Goal: Information Seeking & Learning: Compare options

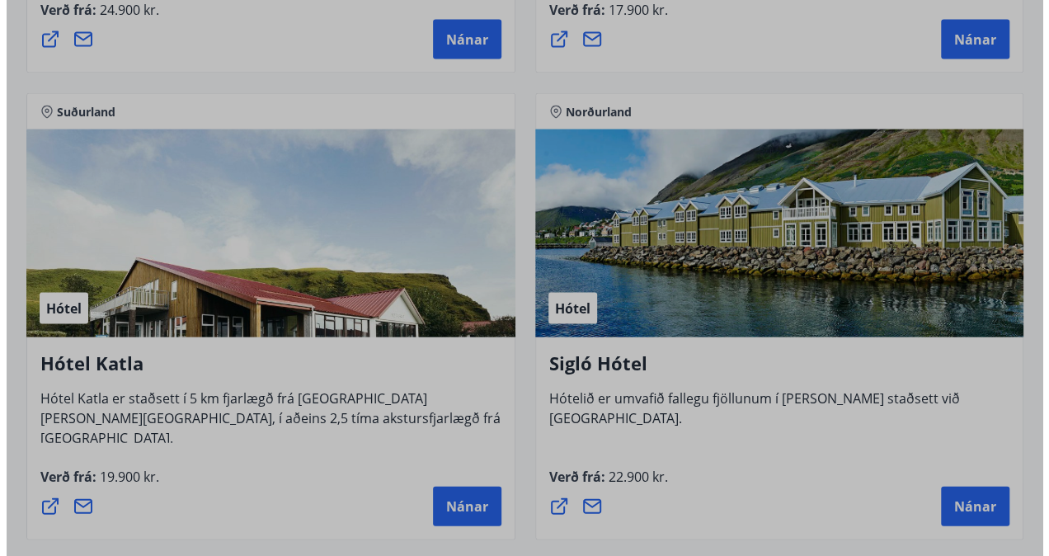
scroll to position [1613, 0]
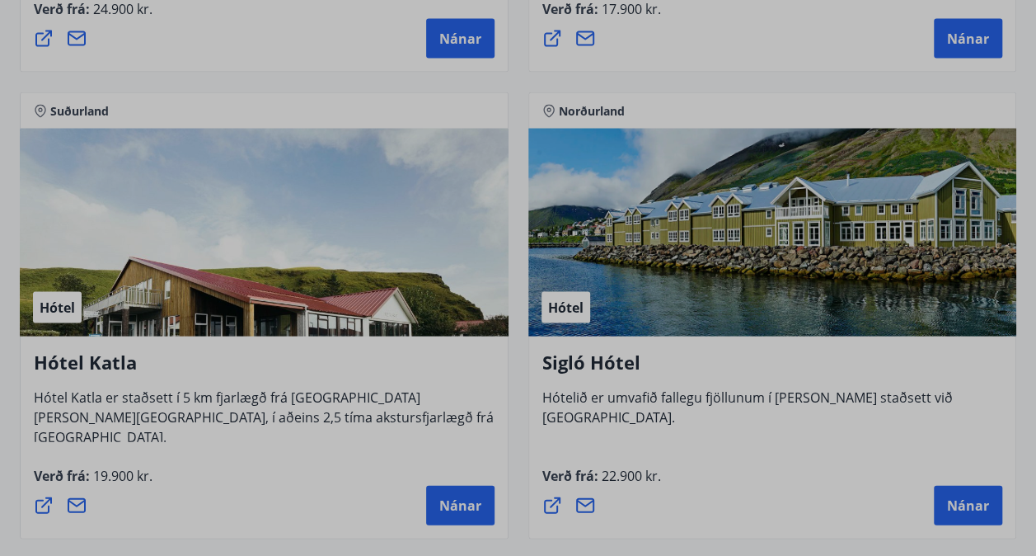
click at [714, 265] on div "Hótel" at bounding box center [772, 233] width 489 height 208
click at [967, 515] on button "Nánar" at bounding box center [968, 506] width 68 height 40
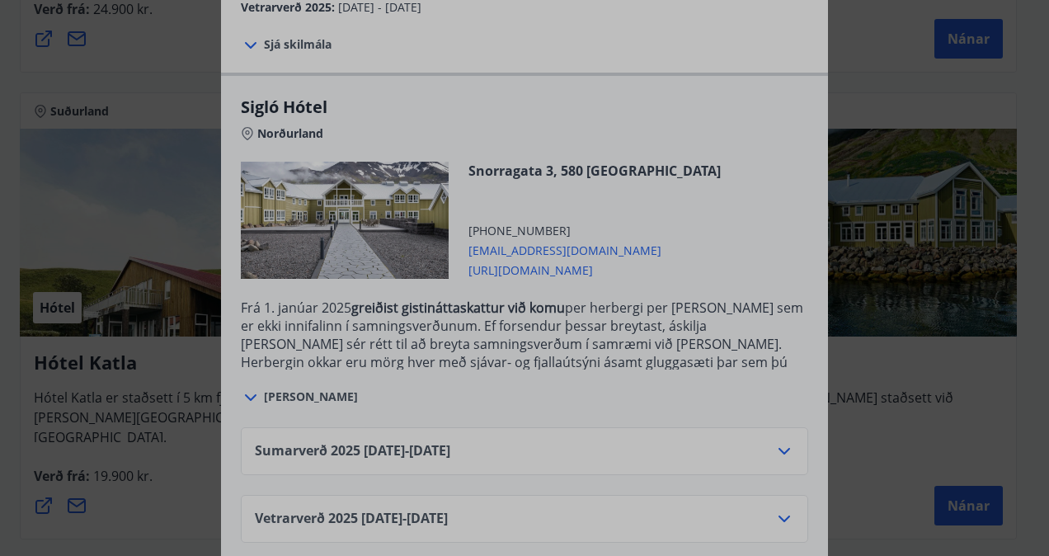
scroll to position [383, 0]
click at [780, 516] on icon at bounding box center [784, 519] width 12 height 7
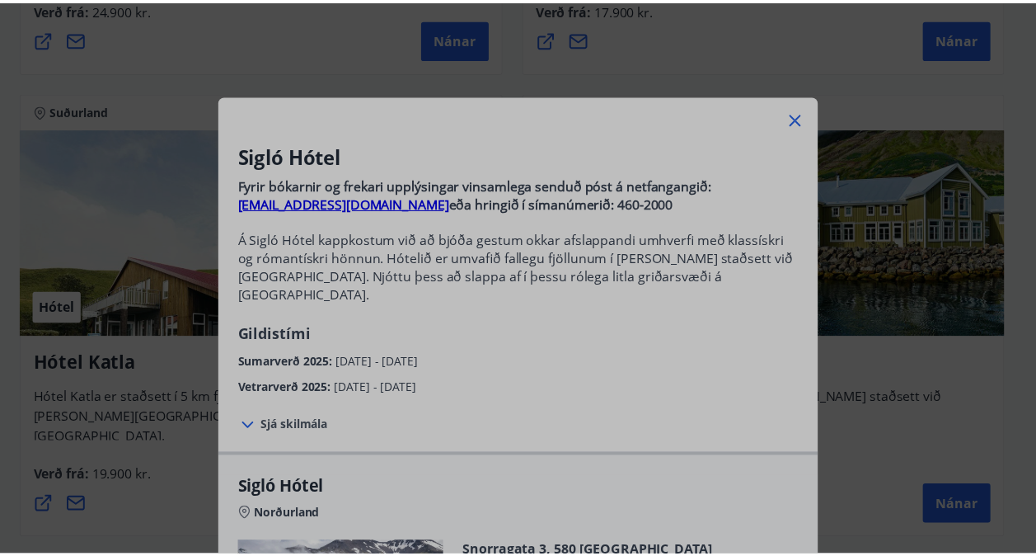
scroll to position [0, 0]
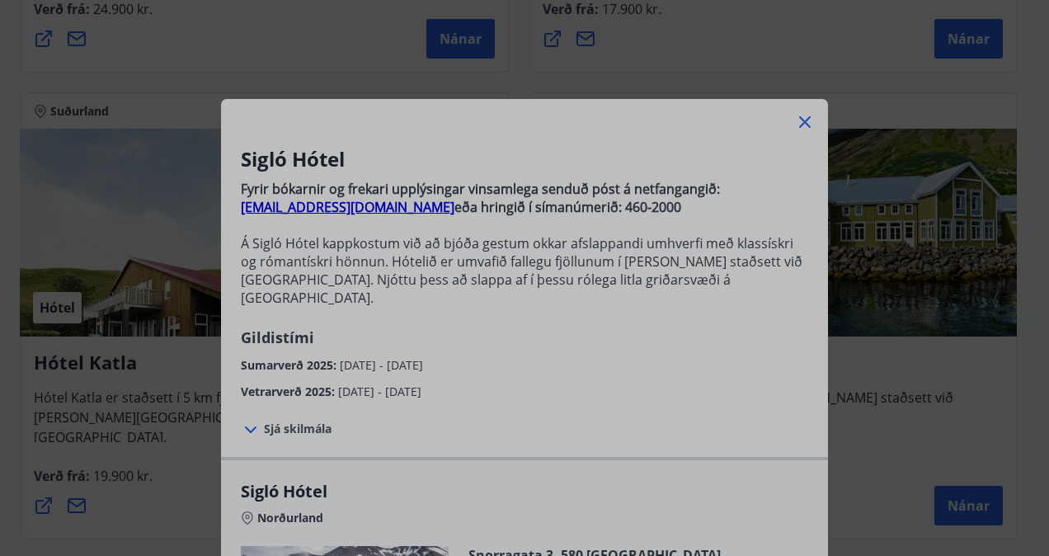
click at [799, 120] on icon at bounding box center [805, 122] width 12 height 12
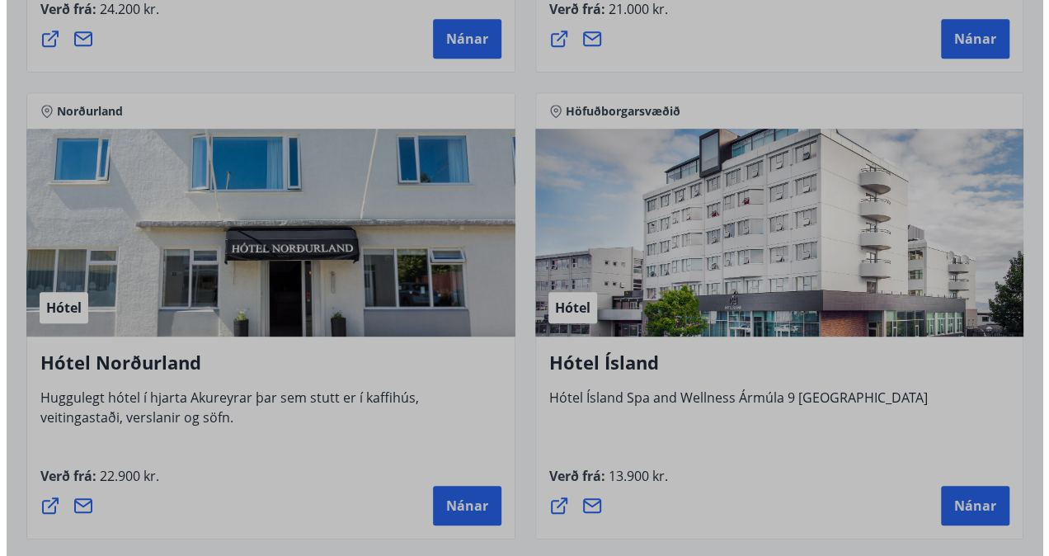
scroll to position [3478, 0]
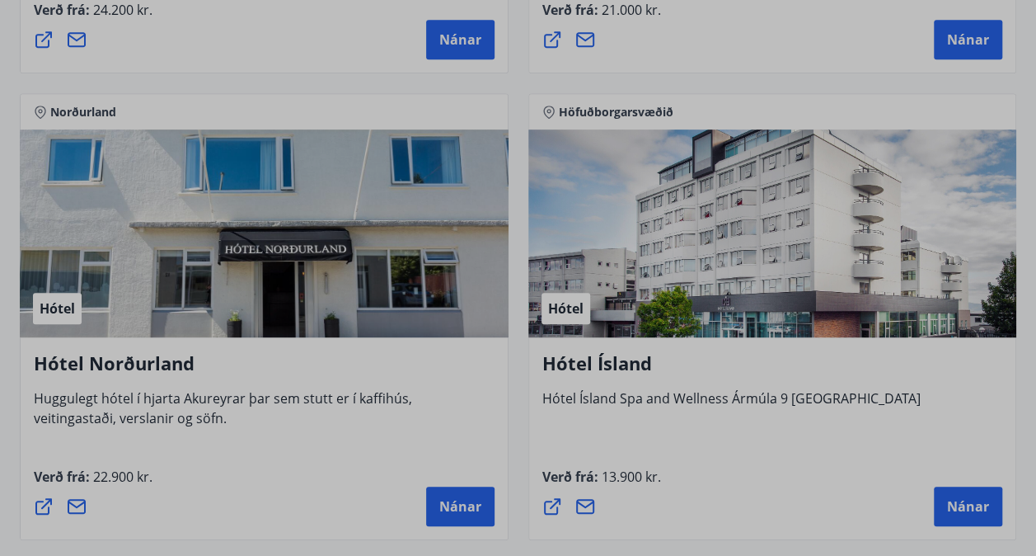
click at [833, 297] on div "Hótel" at bounding box center [772, 233] width 489 height 208
click at [951, 512] on span "Nánar" at bounding box center [968, 506] width 42 height 18
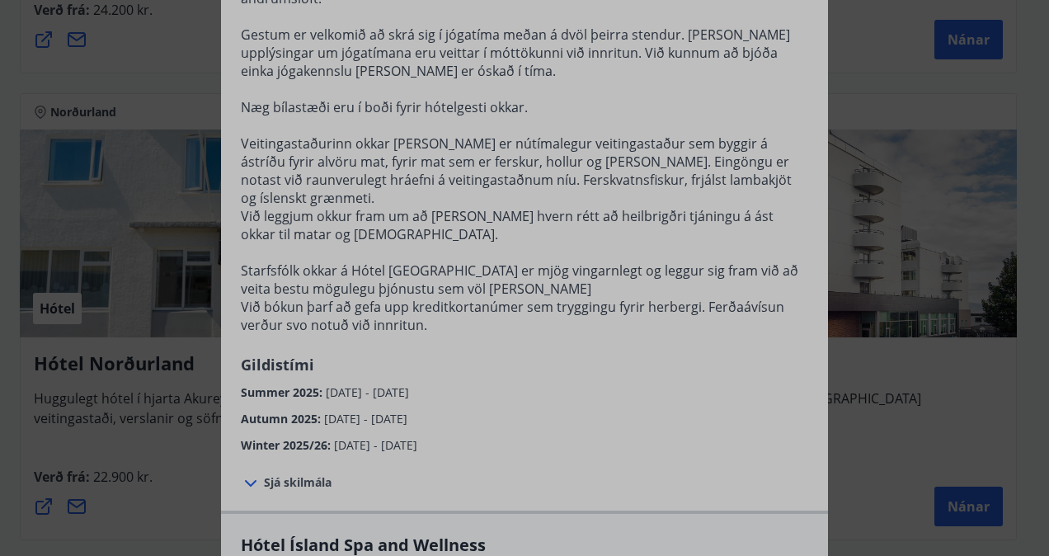
scroll to position [458, 0]
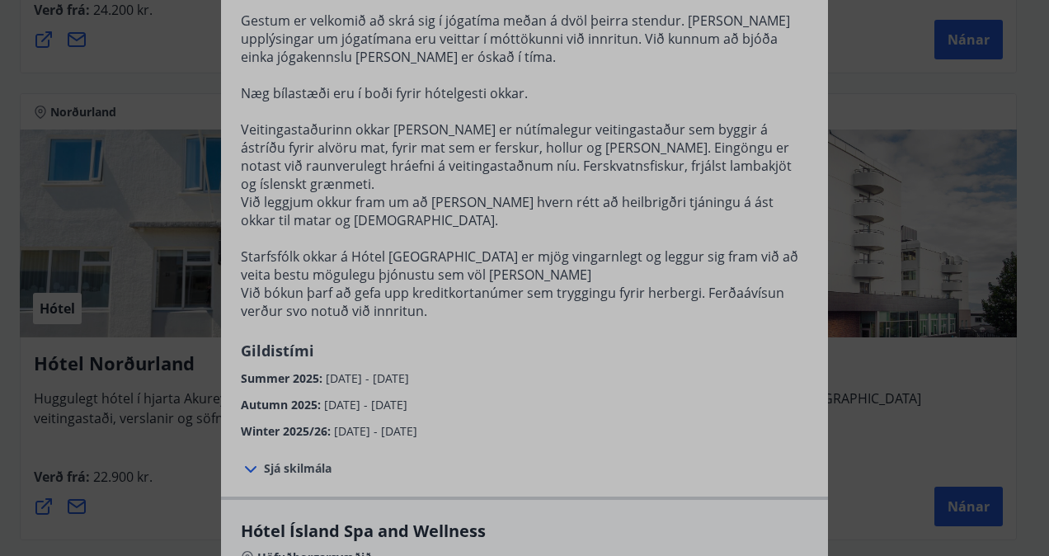
click at [241, 459] on icon at bounding box center [251, 469] width 20 height 20
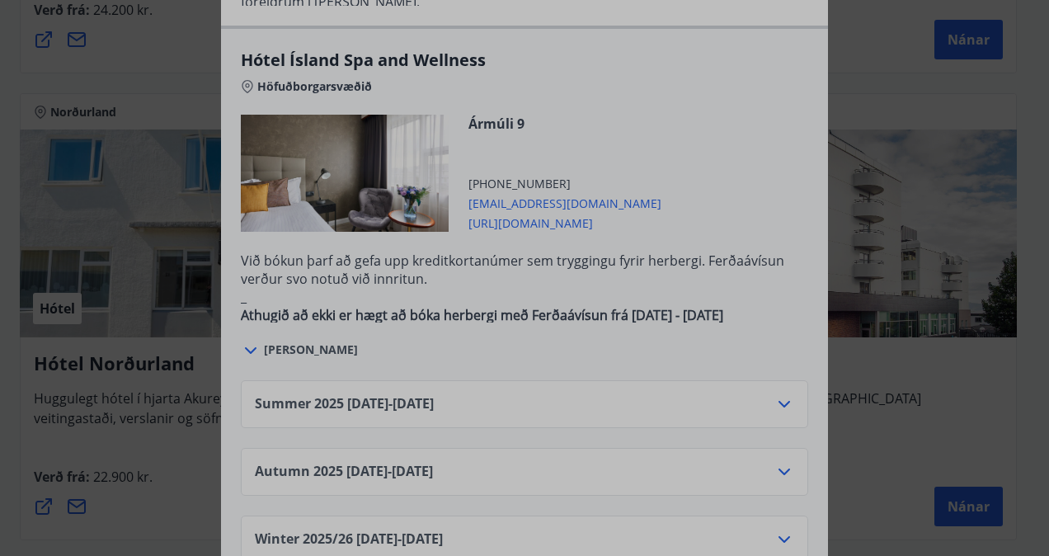
scroll to position [1036, 0]
click at [778, 395] on icon at bounding box center [784, 405] width 20 height 20
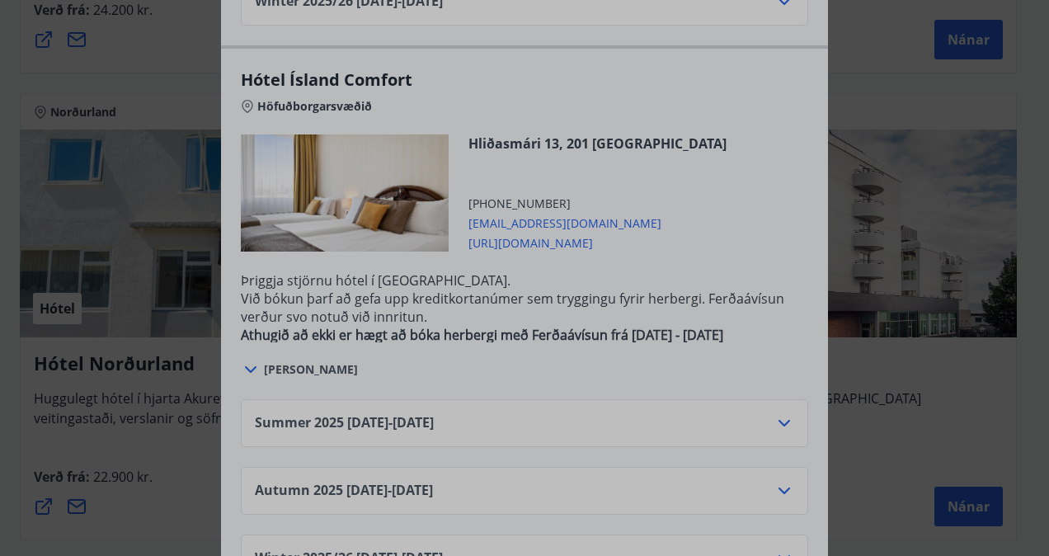
scroll to position [1907, 0]
click at [775, 414] on icon at bounding box center [784, 424] width 20 height 20
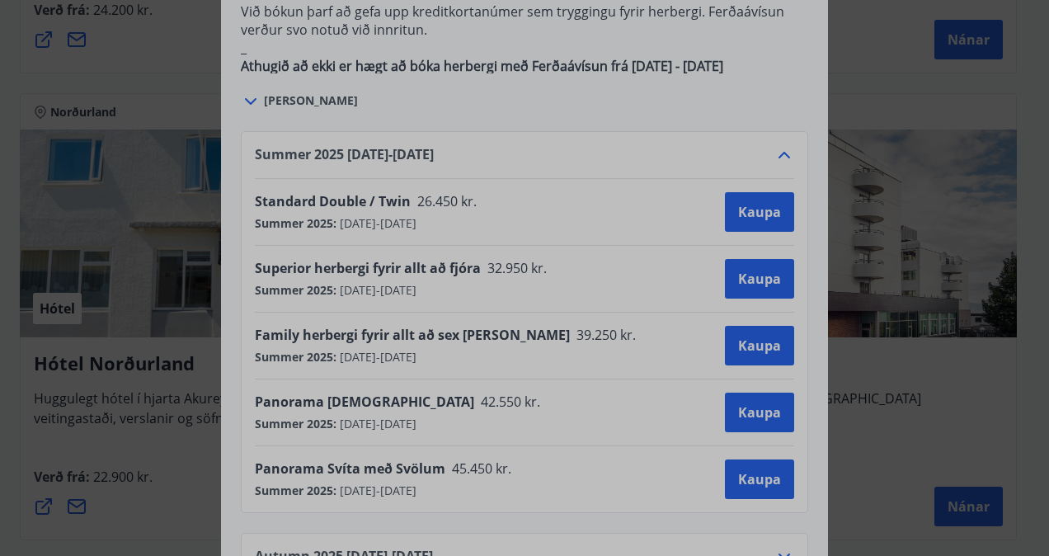
scroll to position [1174, 0]
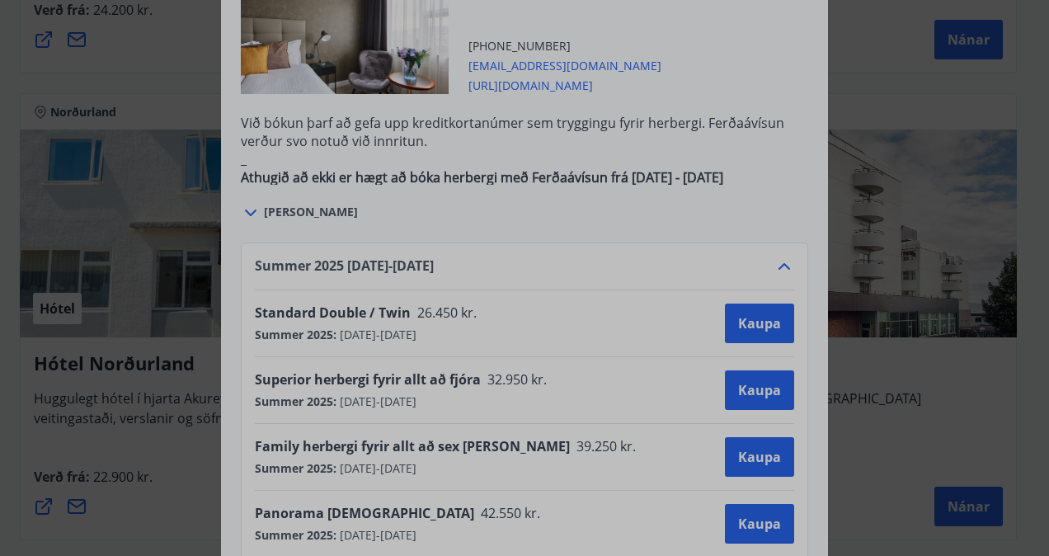
click at [852, 49] on div "Hótel Ísland Sendu skilaboð til að panta herbergi [EMAIL_ADDRESS][DOMAIN_NAME] …" at bounding box center [524, 278] width 1049 height 556
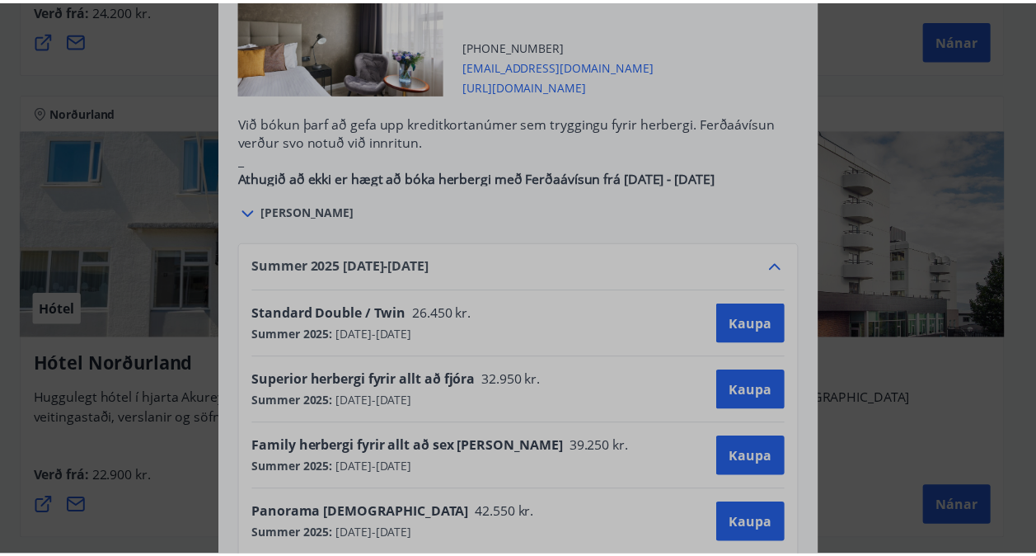
scroll to position [0, 0]
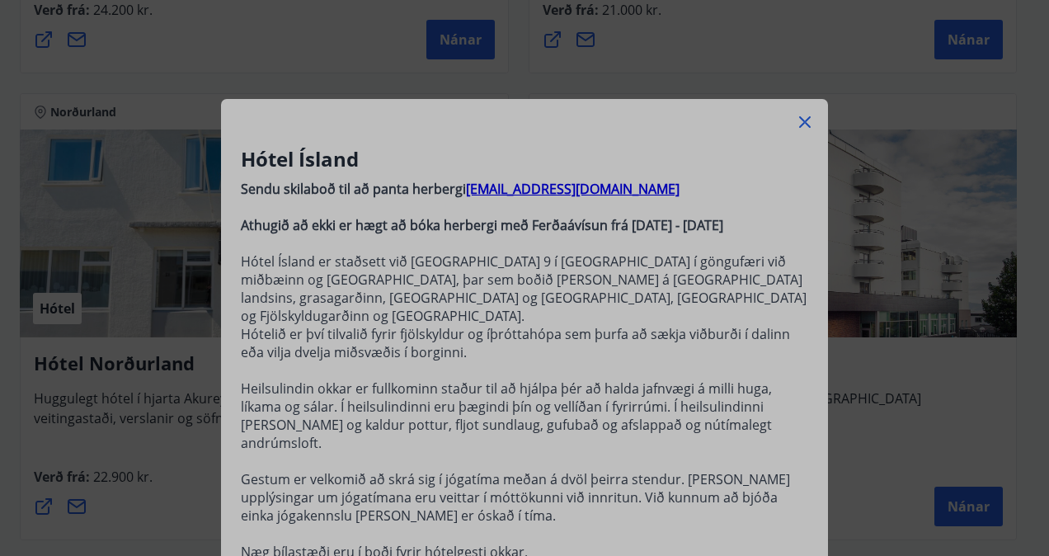
click at [795, 122] on icon at bounding box center [805, 122] width 20 height 20
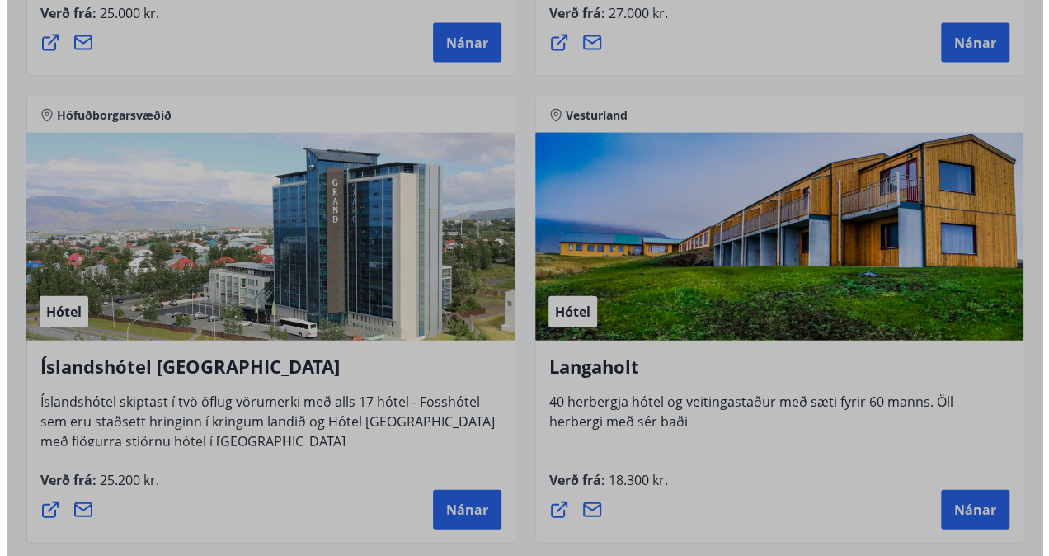
scroll to position [4930, 0]
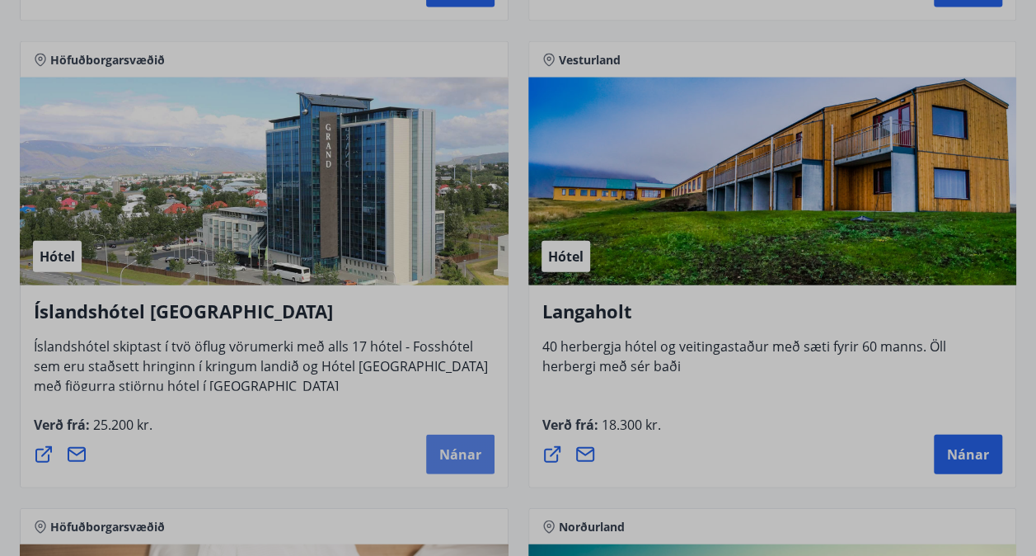
click at [447, 448] on span "Nánar" at bounding box center [460, 454] width 42 height 18
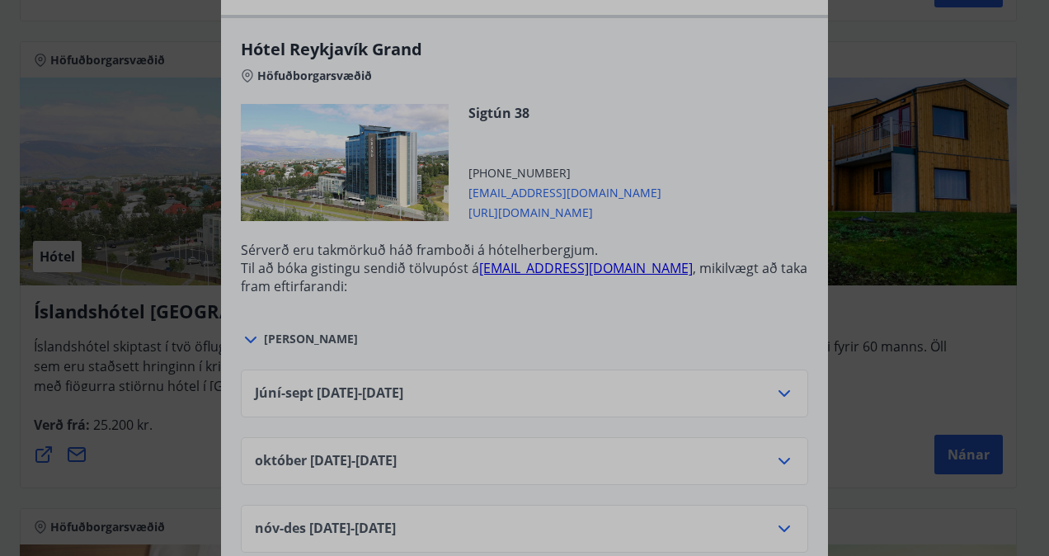
scroll to position [582, 0]
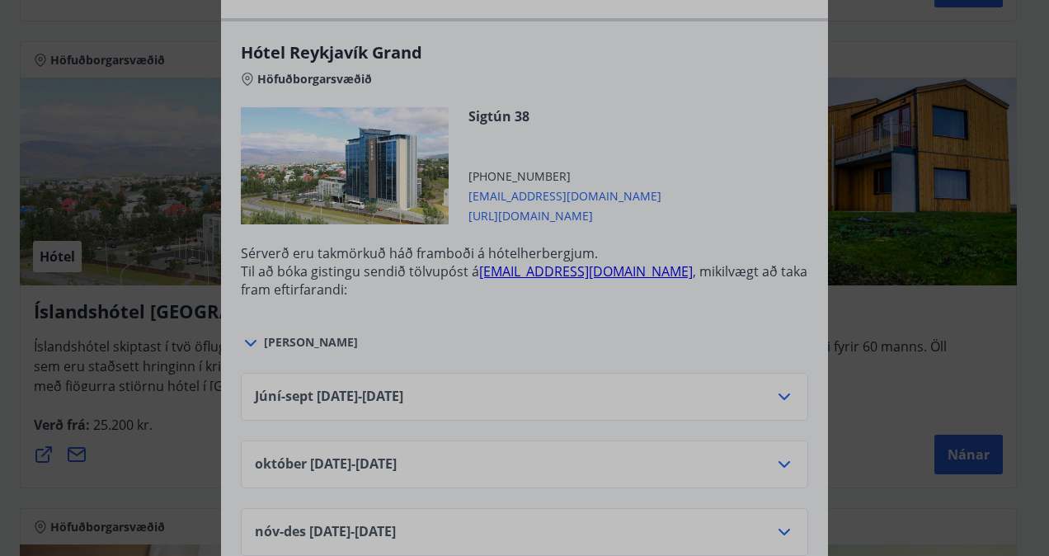
click at [777, 387] on icon at bounding box center [784, 397] width 20 height 20
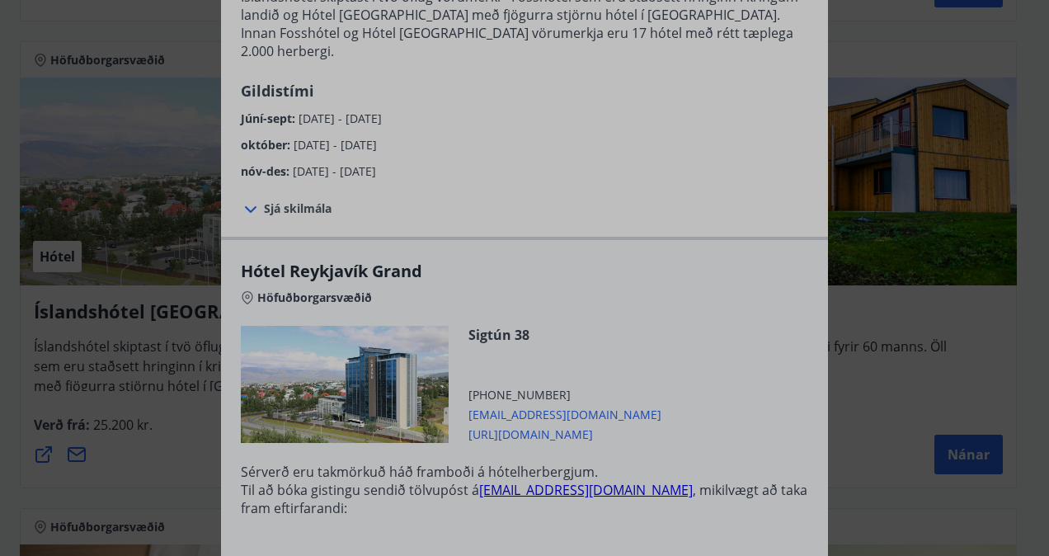
scroll to position [341, 0]
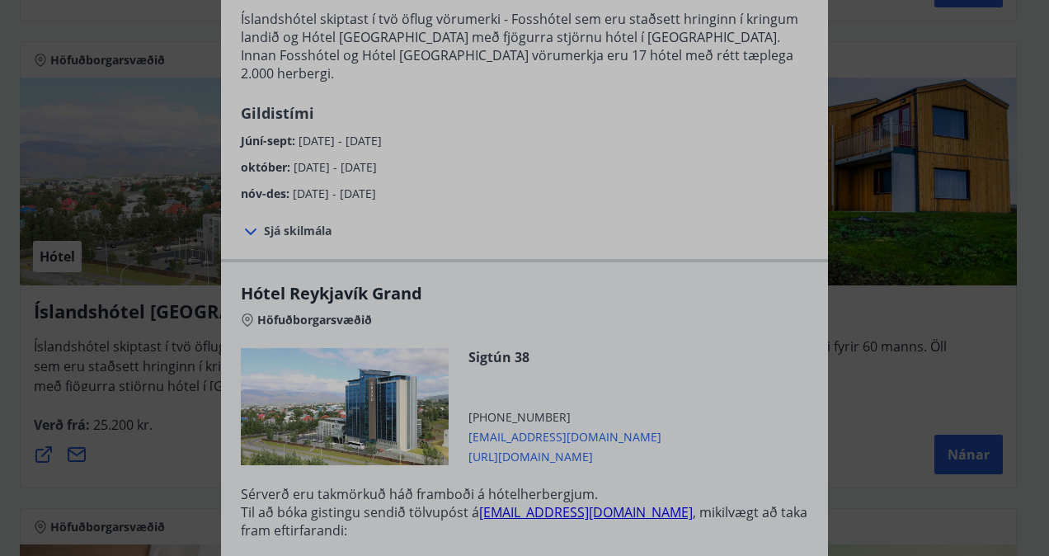
click at [1012, 302] on div "Íslandshótel Reykjavík Ekki er hægt að nýta Ferðaávísun fyrir bókanir sem eru g…" at bounding box center [524, 278] width 1049 height 556
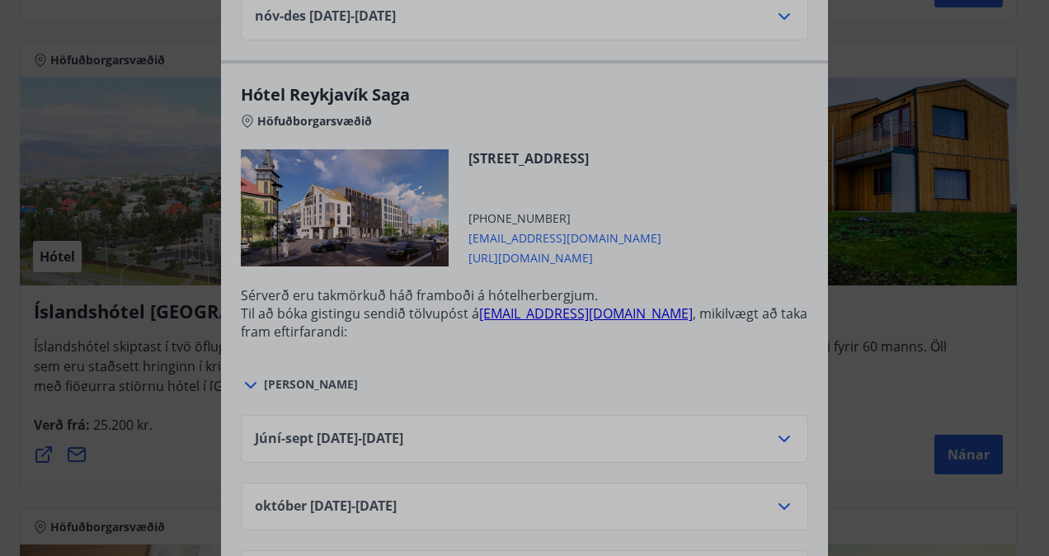
scroll to position [1822, 0]
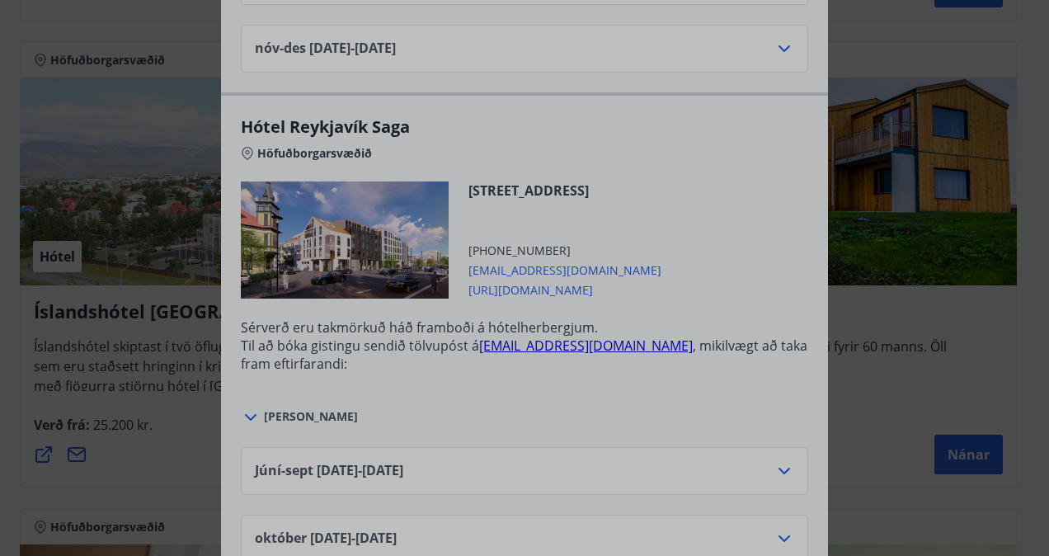
click at [944, 373] on div "Íslandshótel Reykjavík Ekki er hægt að nýta Ferðaávísun fyrir bókanir sem eru g…" at bounding box center [524, 278] width 1049 height 556
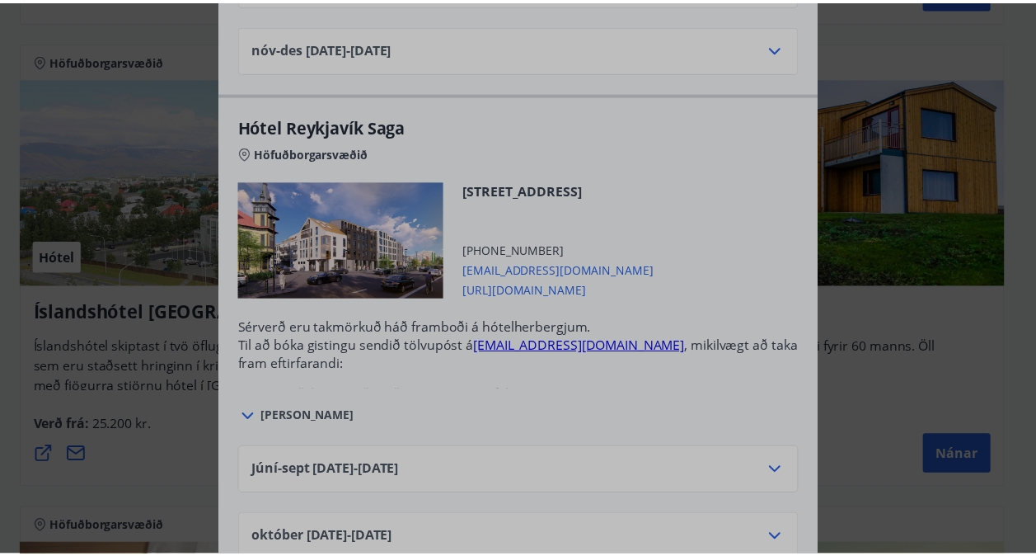
scroll to position [0, 0]
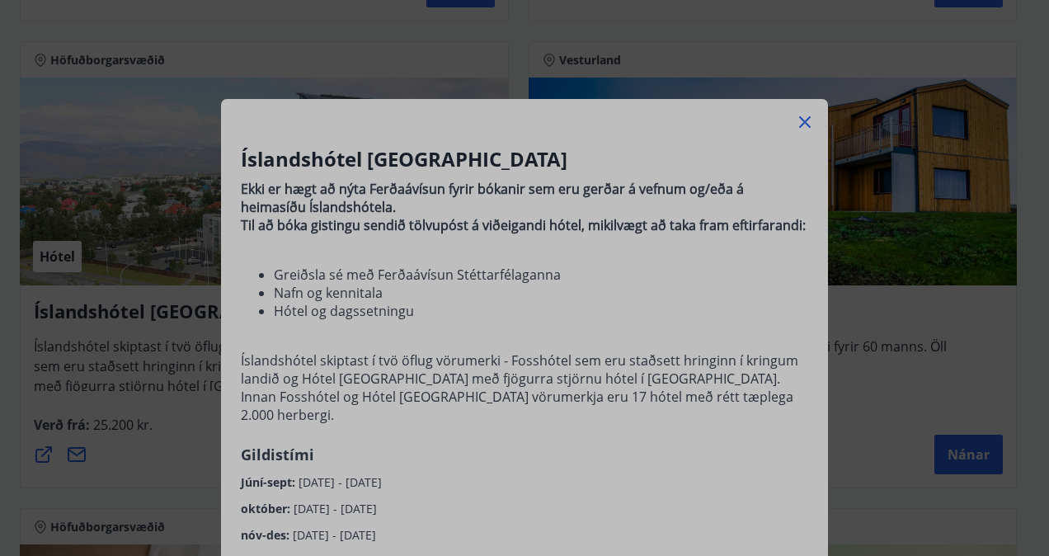
click at [796, 120] on icon at bounding box center [805, 122] width 20 height 20
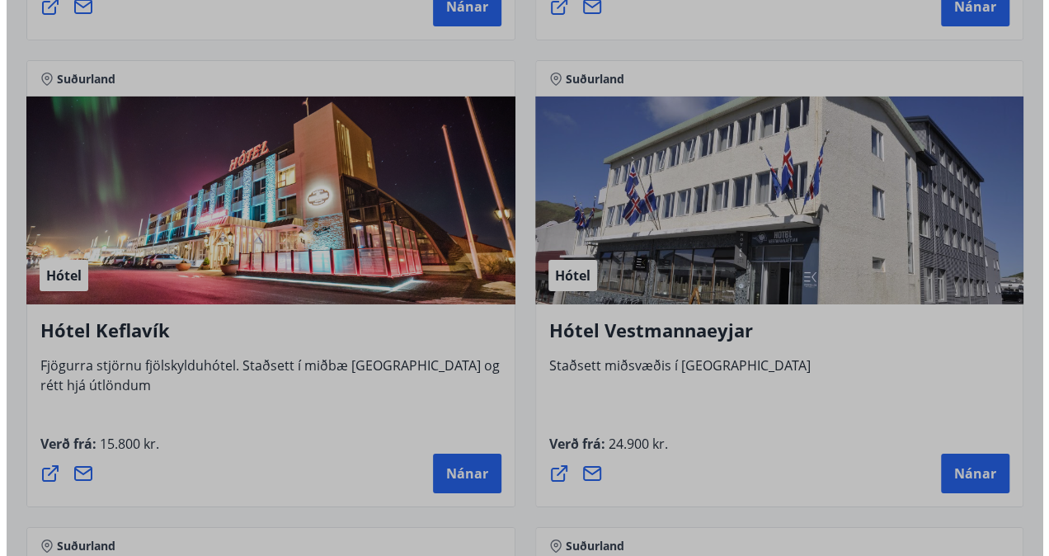
scroll to position [5873, 0]
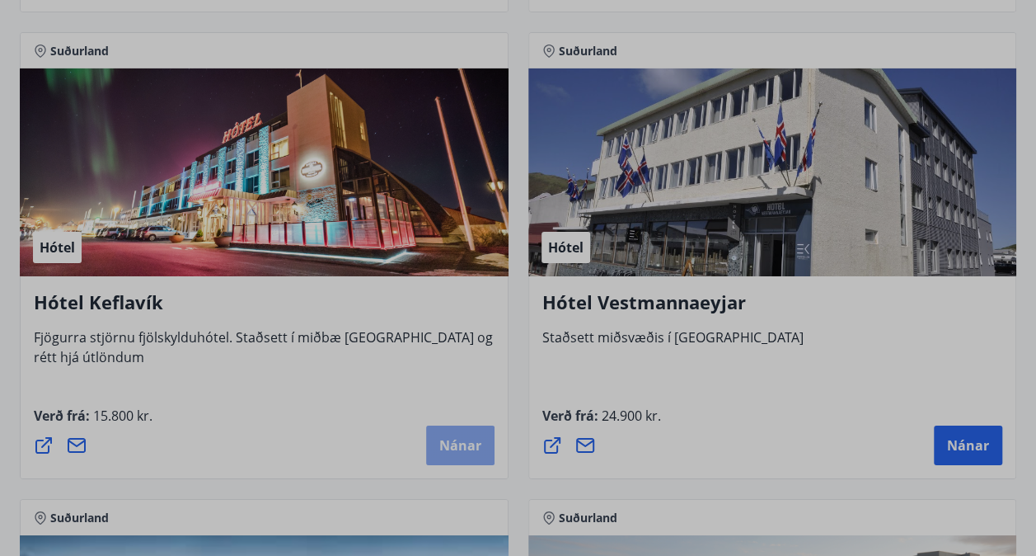
click at [443, 432] on button "Nánar" at bounding box center [460, 445] width 68 height 40
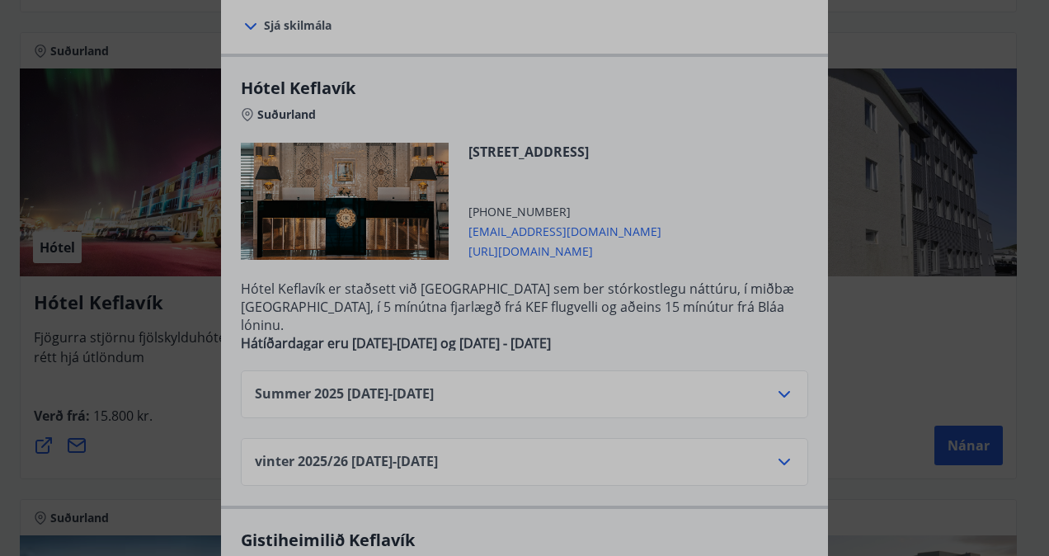
scroll to position [338, 0]
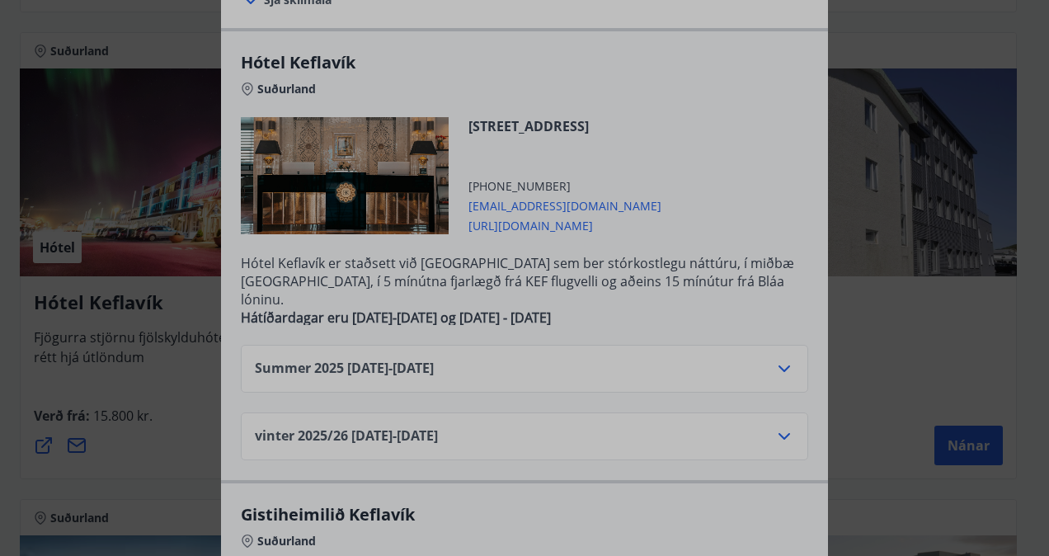
click at [777, 426] on icon at bounding box center [784, 436] width 20 height 20
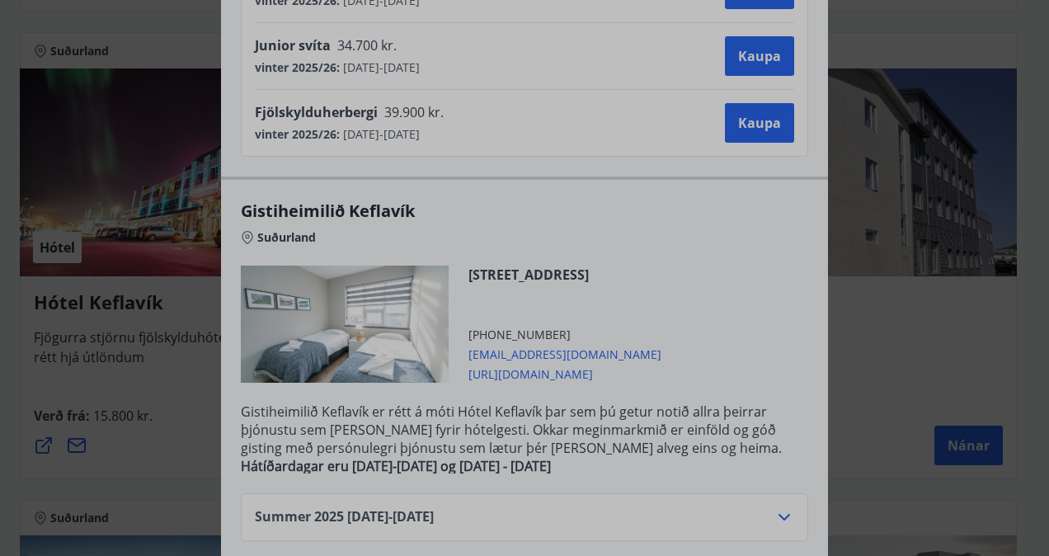
scroll to position [1088, 0]
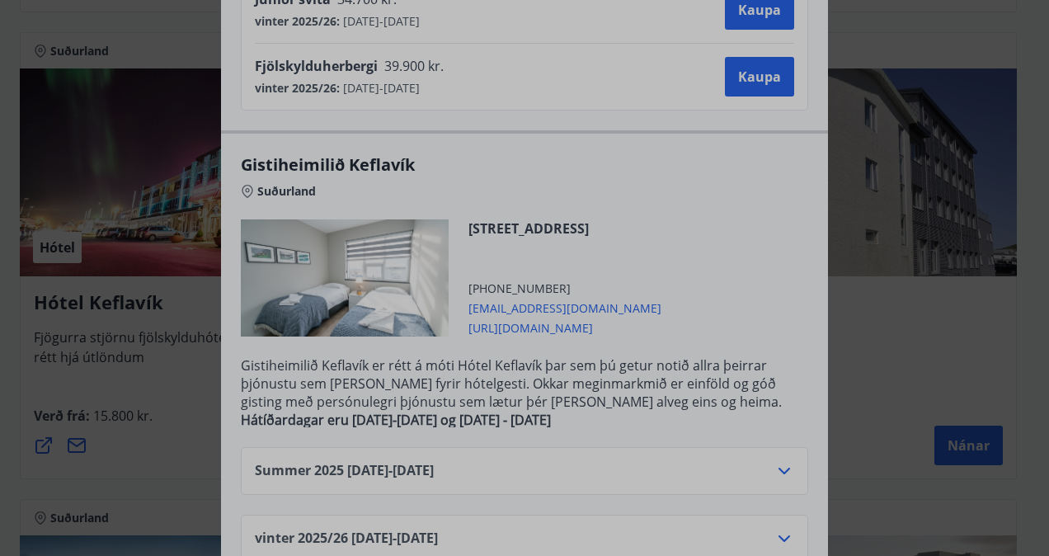
click at [943, 330] on div "Hótel Keflavík Fjögurra stjörnu fjölskylduhótel. Staðsett í miðbæ [GEOGRAPHIC_D…" at bounding box center [524, 278] width 1049 height 556
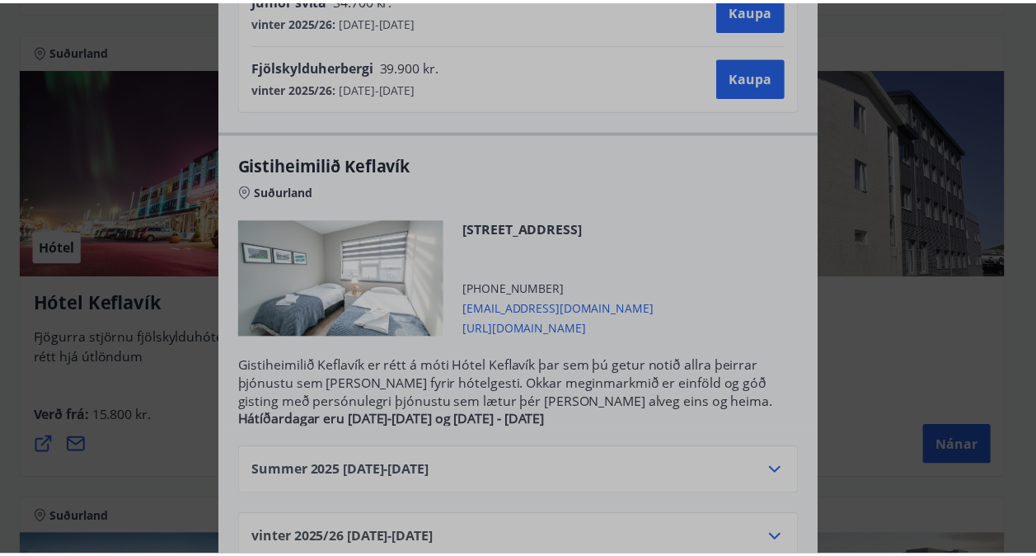
scroll to position [0, 0]
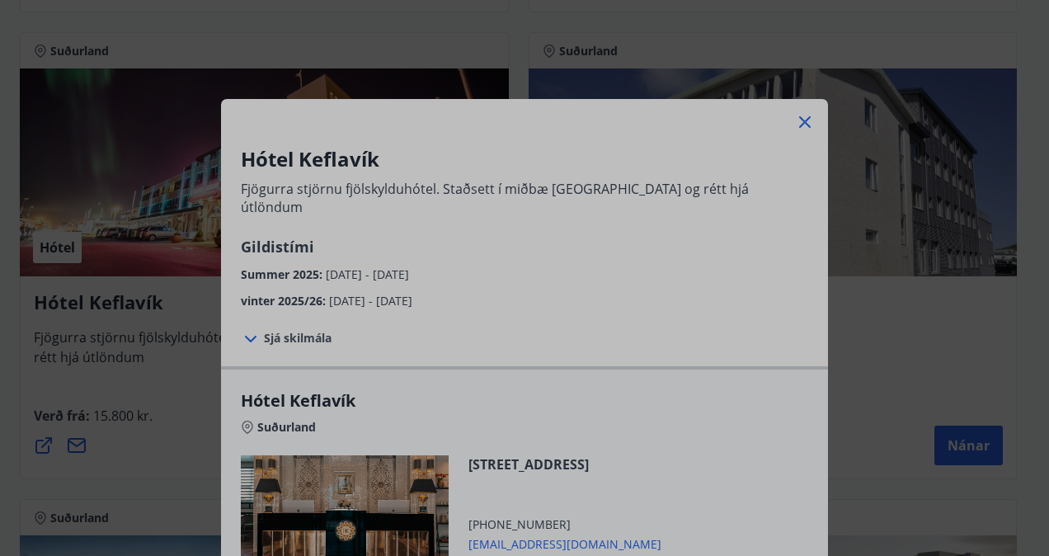
click at [798, 126] on icon at bounding box center [805, 122] width 20 height 20
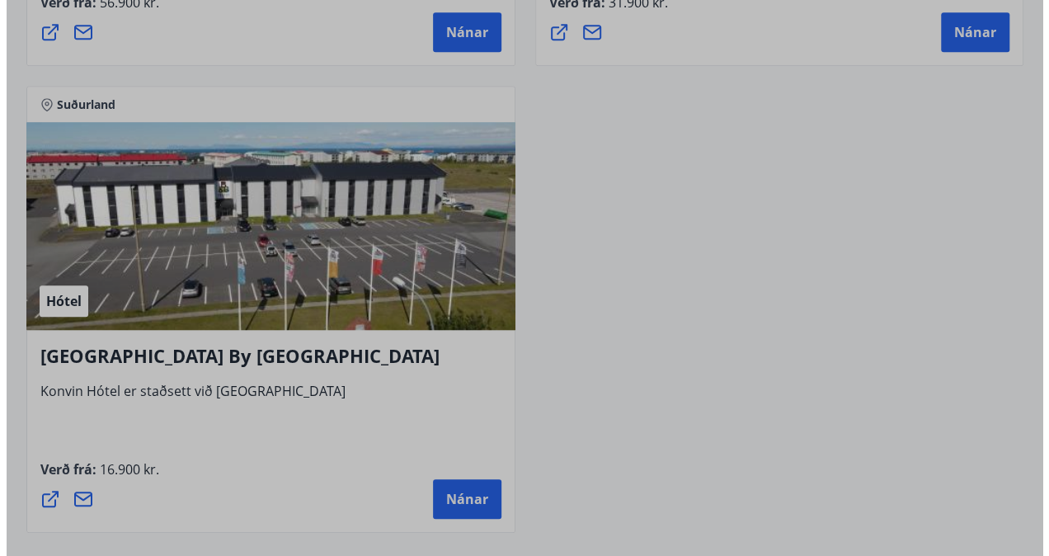
scroll to position [6757, 0]
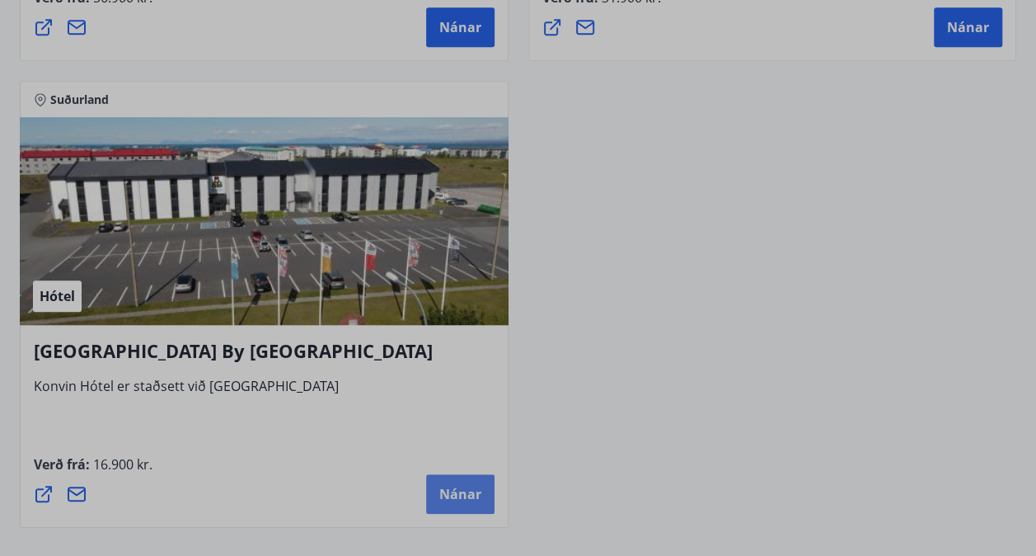
click at [454, 498] on span "Nánar" at bounding box center [460, 494] width 42 height 18
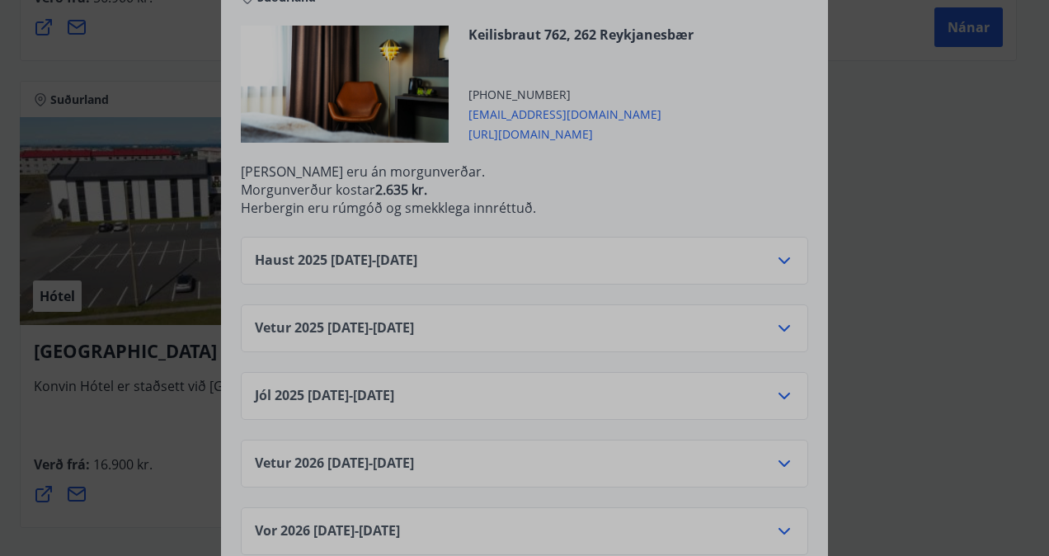
scroll to position [508, 0]
click at [775, 264] on icon at bounding box center [784, 261] width 20 height 20
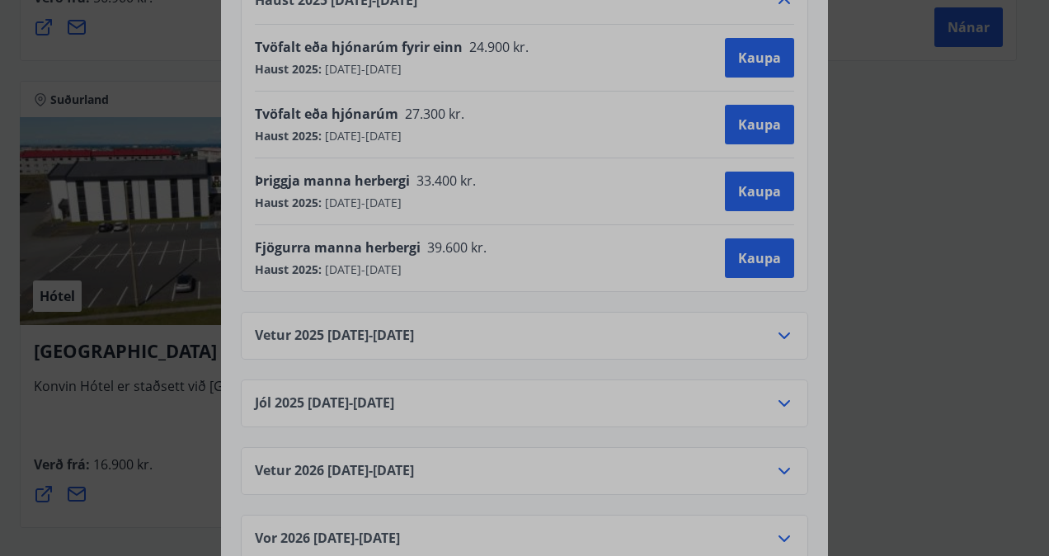
scroll to position [772, 0]
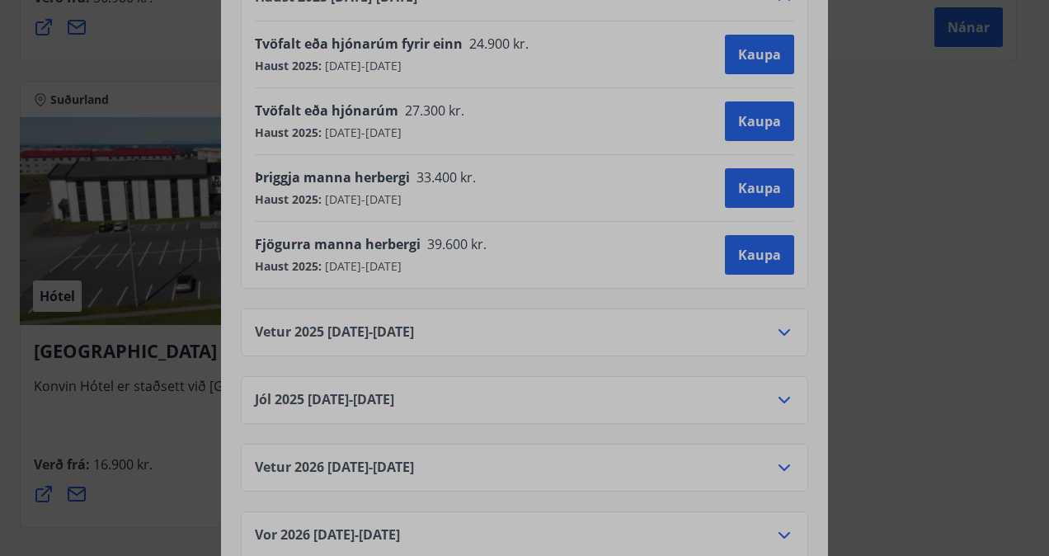
click at [888, 216] on div "[GEOGRAPHIC_DATA] By [GEOGRAPHIC_DATA] [PERSON_NAME] markmið er að veita viðski…" at bounding box center [524, 278] width 1049 height 556
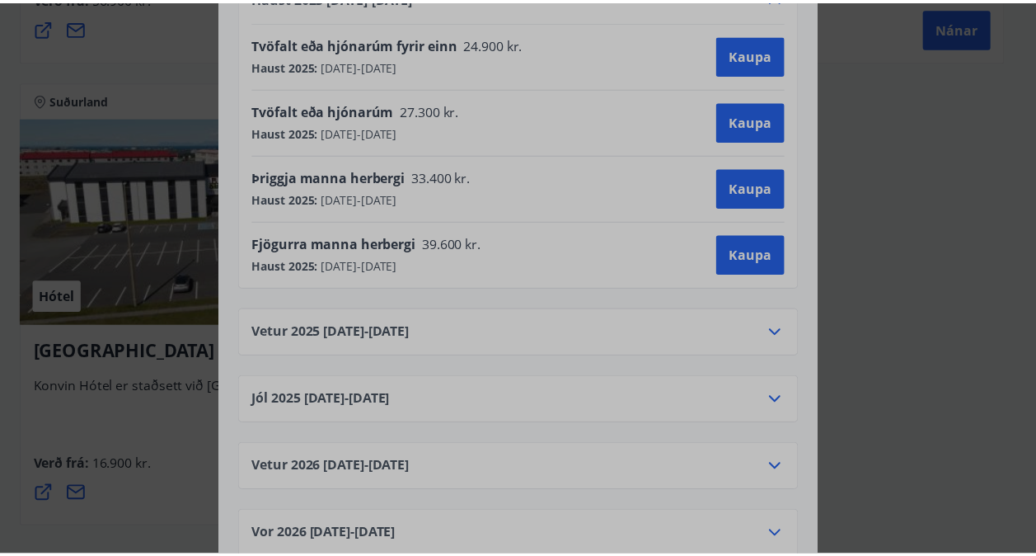
scroll to position [0, 0]
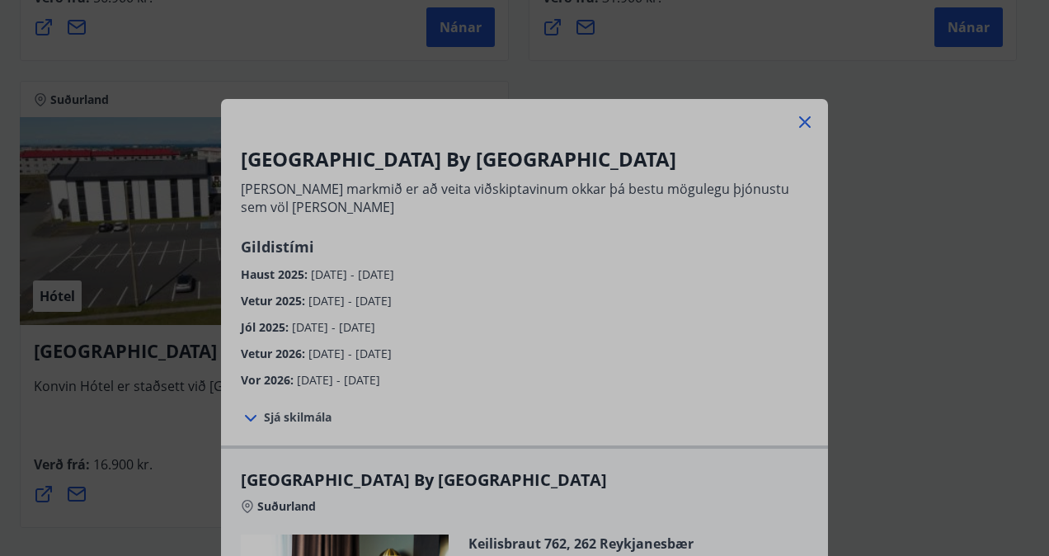
click at [801, 124] on icon at bounding box center [805, 122] width 12 height 12
